Goal: Task Accomplishment & Management: Manage account settings

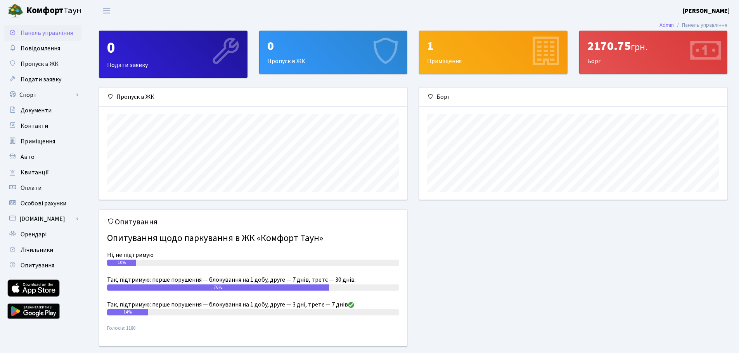
scroll to position [112, 307]
click at [46, 170] on span "Квитанції" at bounding box center [35, 172] width 28 height 9
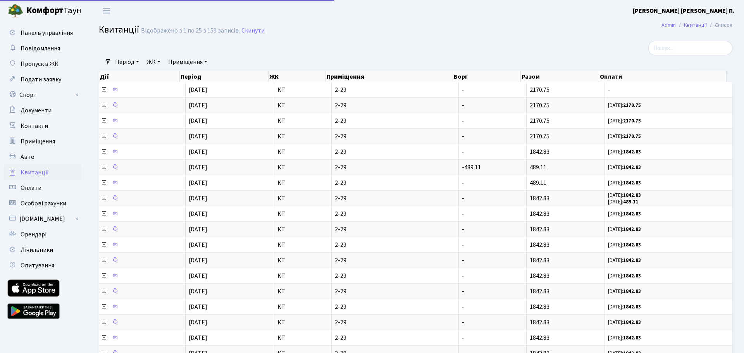
select select "25"
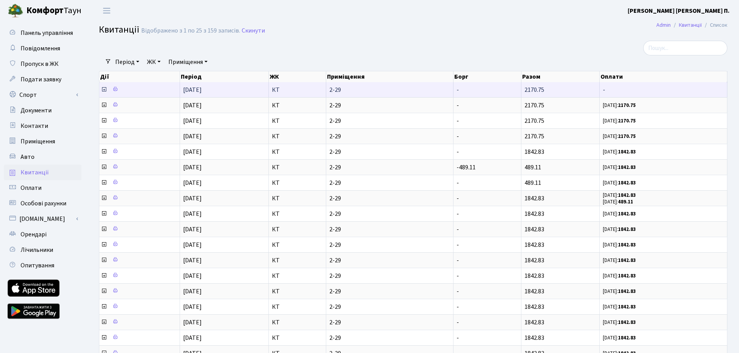
click at [104, 89] on icon at bounding box center [104, 89] width 6 height 6
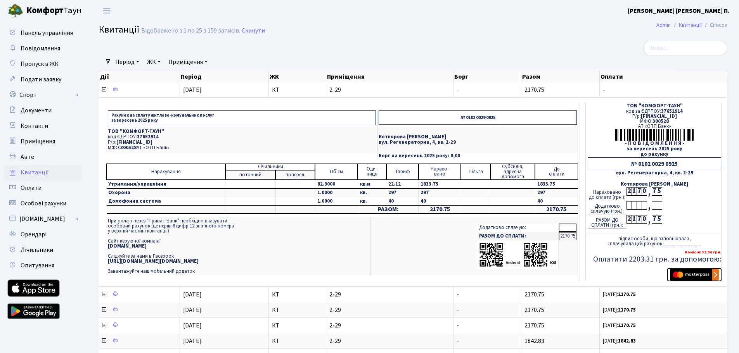
click at [690, 276] on img "submit" at bounding box center [694, 275] width 49 height 12
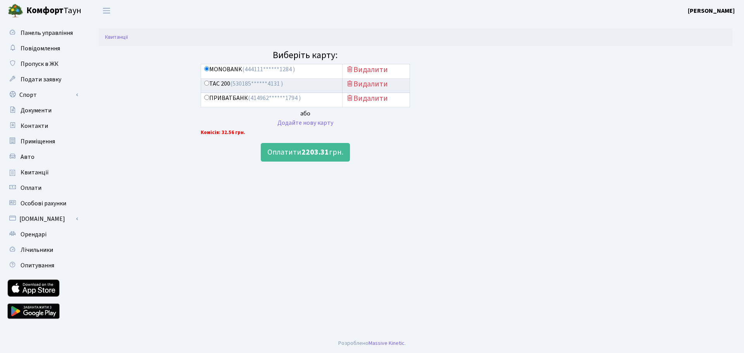
click at [287, 86] on div "ТАС 200 (530185******4131 )" at bounding box center [271, 83] width 135 height 9
click at [206, 86] on label "ТАС 200 (530185******4131 )" at bounding box center [243, 83] width 79 height 9
click at [206, 86] on input "ТАС 200 (530185******4131 )" at bounding box center [206, 83] width 5 height 5
radio input "true"
click at [299, 153] on button "Оплатити 2203.31 грн." at bounding box center [305, 152] width 89 height 19
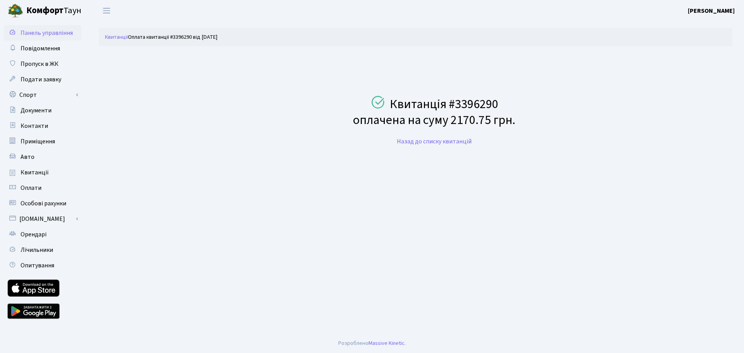
click at [56, 36] on span "Панель управління" at bounding box center [47, 33] width 52 height 9
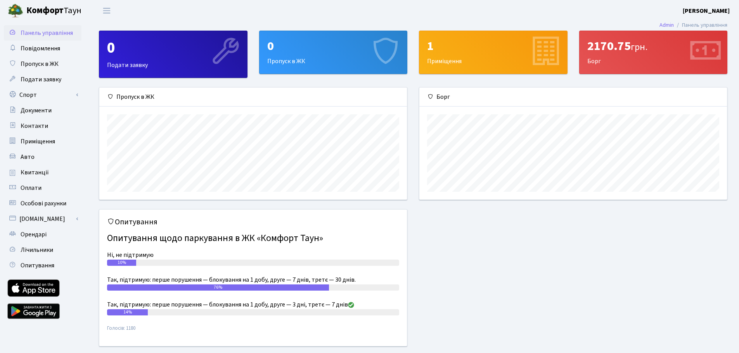
scroll to position [112, 307]
click at [53, 172] on link "Квитанції" at bounding box center [43, 173] width 78 height 16
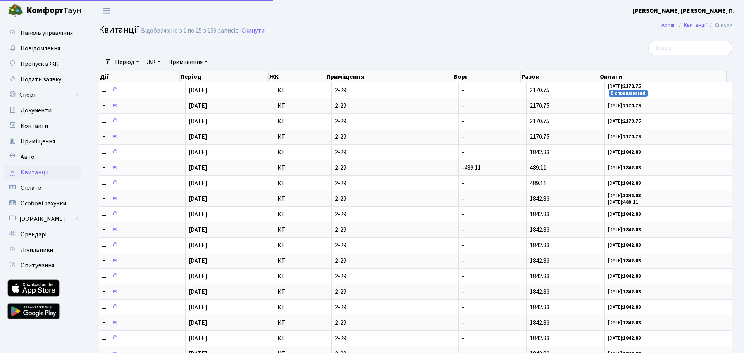
select select "25"
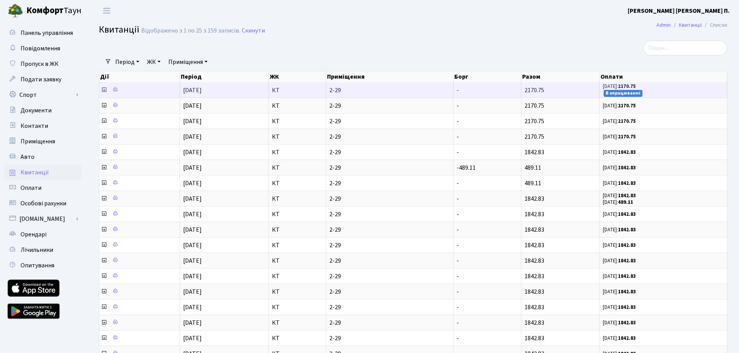
click at [104, 89] on icon at bounding box center [104, 90] width 6 height 6
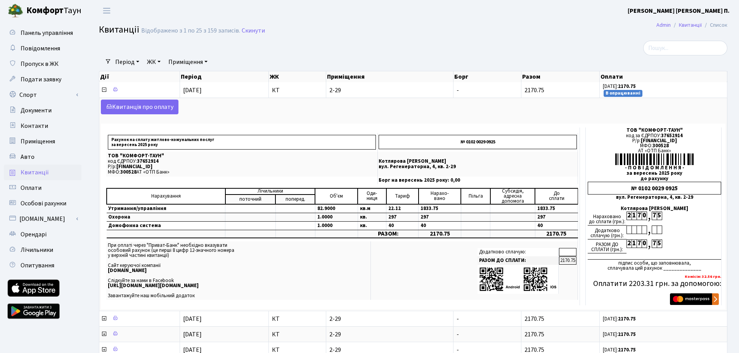
click at [51, 11] on b "Комфорт" at bounding box center [44, 10] width 37 height 12
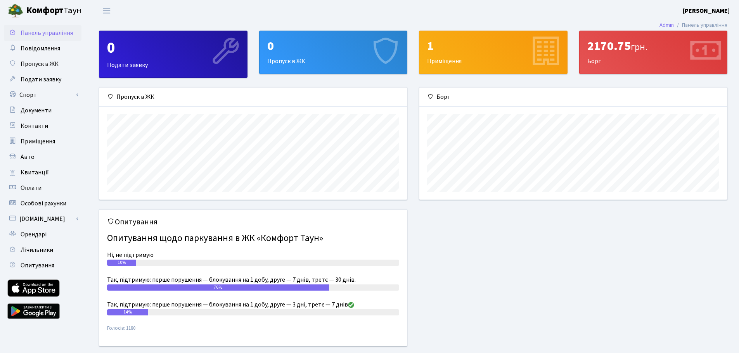
scroll to position [112, 307]
click at [108, 7] on span "Переключити навігацію" at bounding box center [107, 10] width 12 height 9
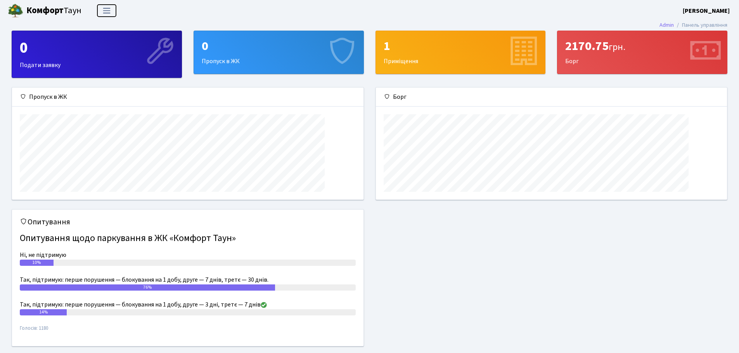
scroll to position [112, 351]
click at [107, 9] on span "Переключити навігацію" at bounding box center [107, 10] width 12 height 9
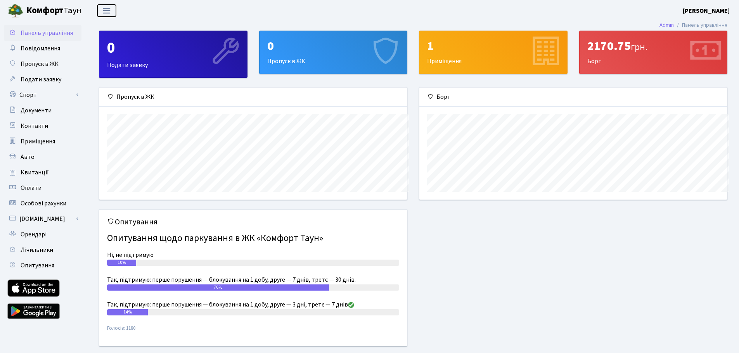
scroll to position [0, 0]
click at [709, 26] on li "Панель управління" at bounding box center [701, 25] width 54 height 9
click at [449, 50] on div "1" at bounding box center [493, 46] width 132 height 15
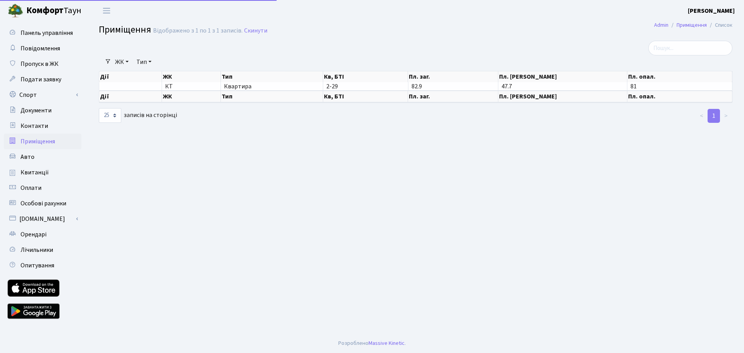
select select "25"
click at [40, 206] on span "Особові рахунки" at bounding box center [44, 203] width 46 height 9
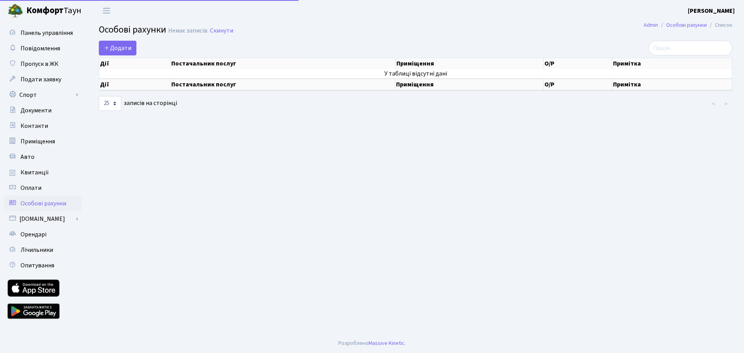
select select "25"
click at [124, 45] on span "Додати" at bounding box center [118, 48] width 28 height 9
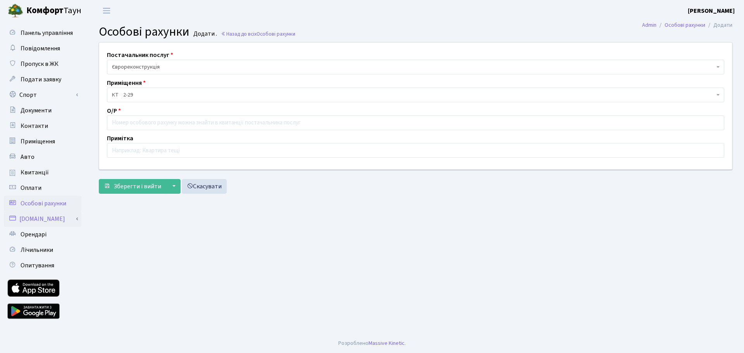
click at [40, 218] on link "[DOMAIN_NAME]" at bounding box center [43, 219] width 78 height 16
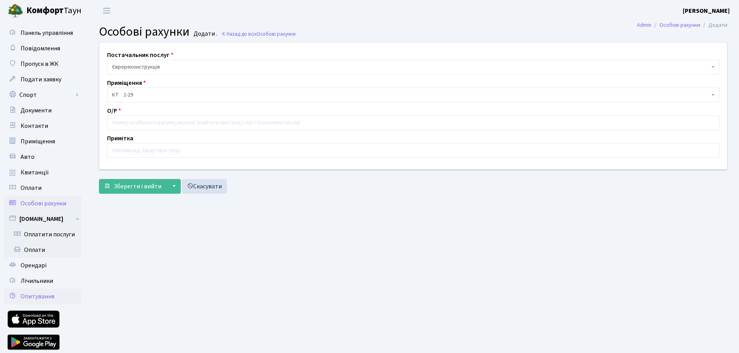
click at [55, 297] on link "Опитування" at bounding box center [43, 297] width 78 height 16
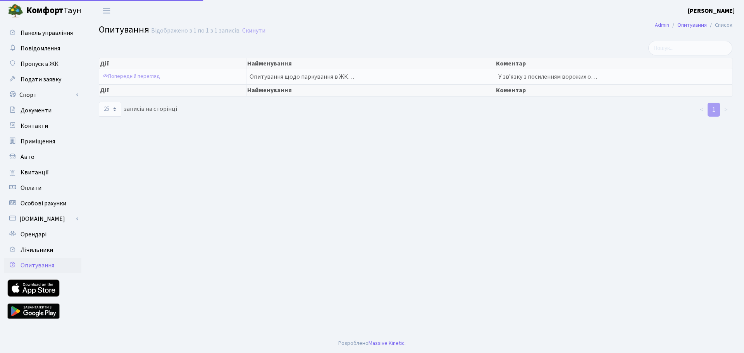
select select "25"
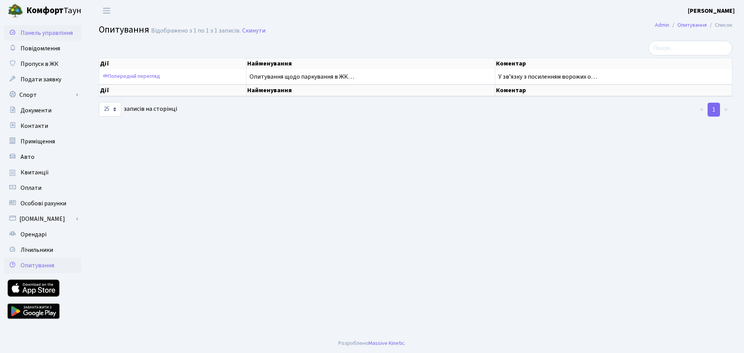
click at [47, 36] on span "Панель управління" at bounding box center [47, 33] width 52 height 9
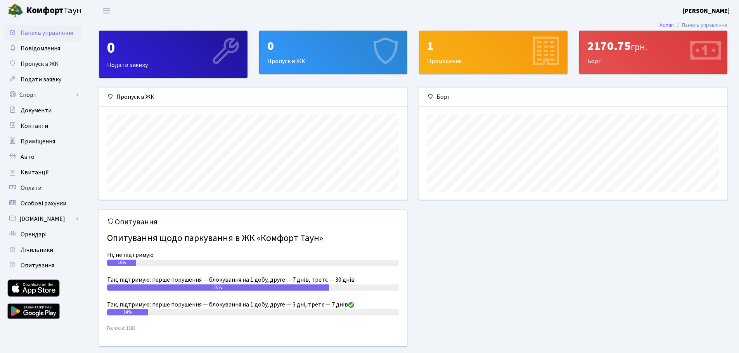
scroll to position [112, 307]
click at [43, 13] on b "Комфорт" at bounding box center [44, 10] width 37 height 12
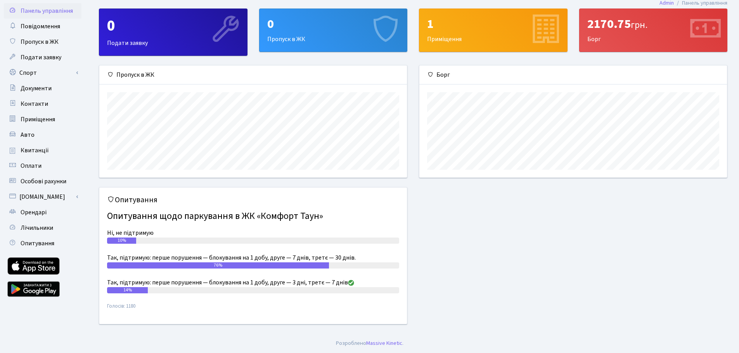
click at [131, 199] on h5 "Опитування" at bounding box center [253, 199] width 292 height 9
click at [43, 216] on span "Орендарі" at bounding box center [34, 212] width 26 height 9
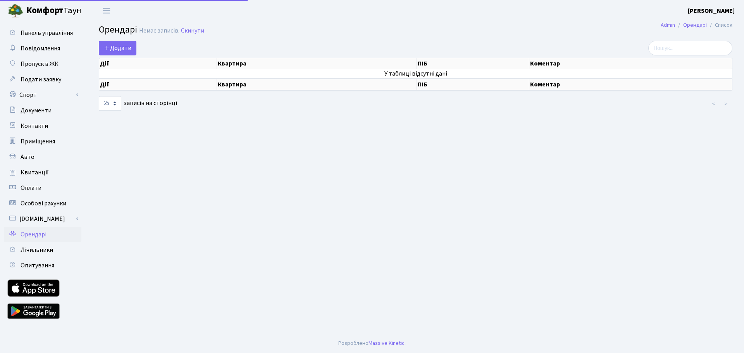
select select "25"
click at [41, 250] on span "Лічильники" at bounding box center [37, 250] width 33 height 9
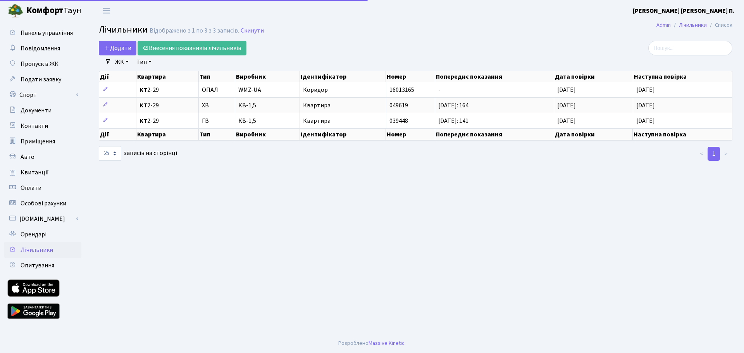
select select "25"
click at [24, 155] on span "Авто" at bounding box center [28, 157] width 14 height 9
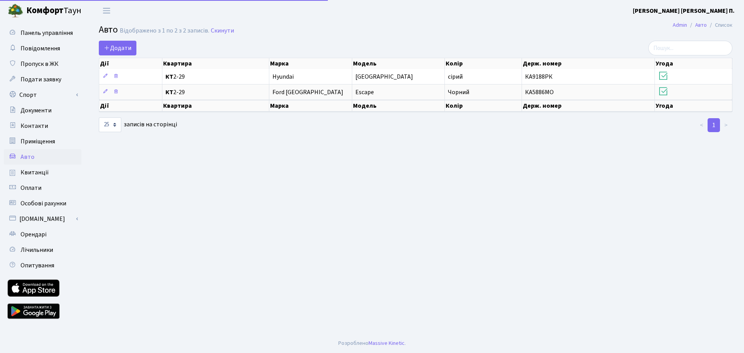
select select "25"
click at [48, 10] on b "Комфорт" at bounding box center [44, 10] width 37 height 12
